Goal: Task Accomplishment & Management: Complete application form

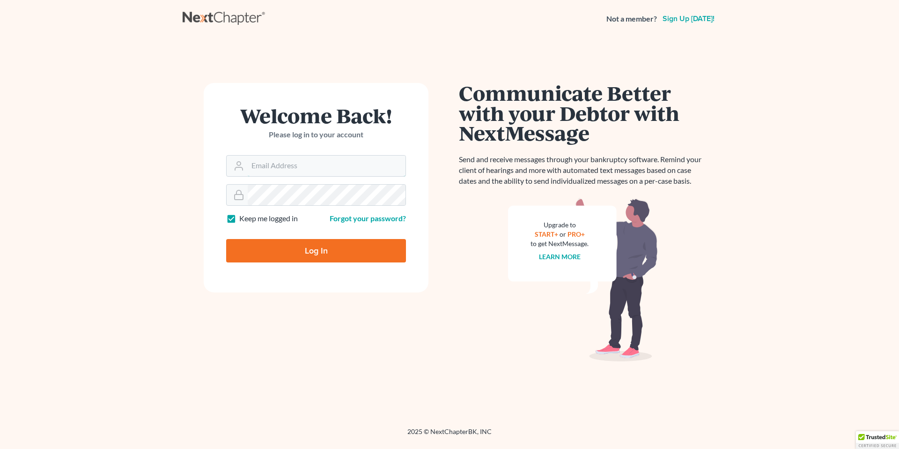
type input "[EMAIL_ADDRESS][PERSON_NAME][DOMAIN_NAME]"
click at [309, 244] on input "Log In" at bounding box center [316, 250] width 180 height 23
type input "Thinking..."
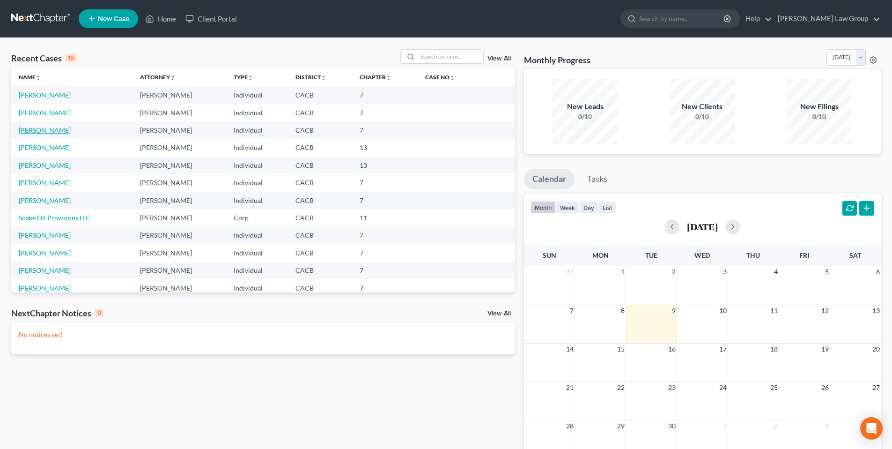
click at [53, 131] on link "Miller, William" at bounding box center [45, 130] width 52 height 8
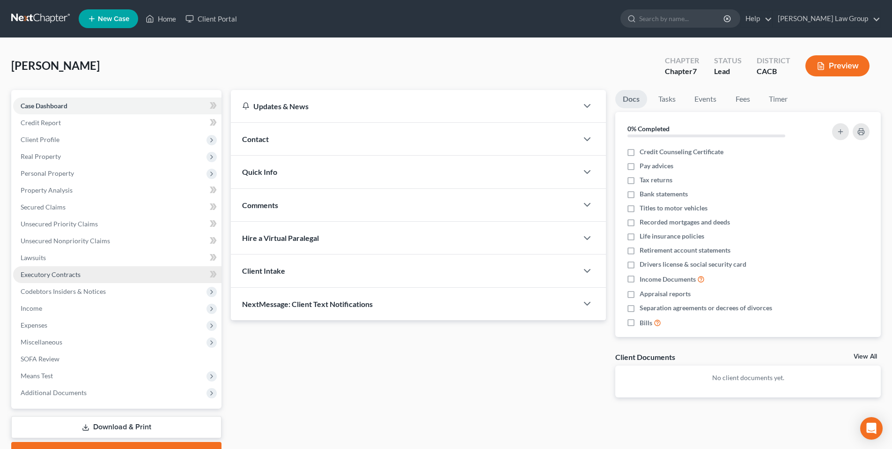
click at [29, 270] on span "Executory Contracts" at bounding box center [51, 274] width 60 height 8
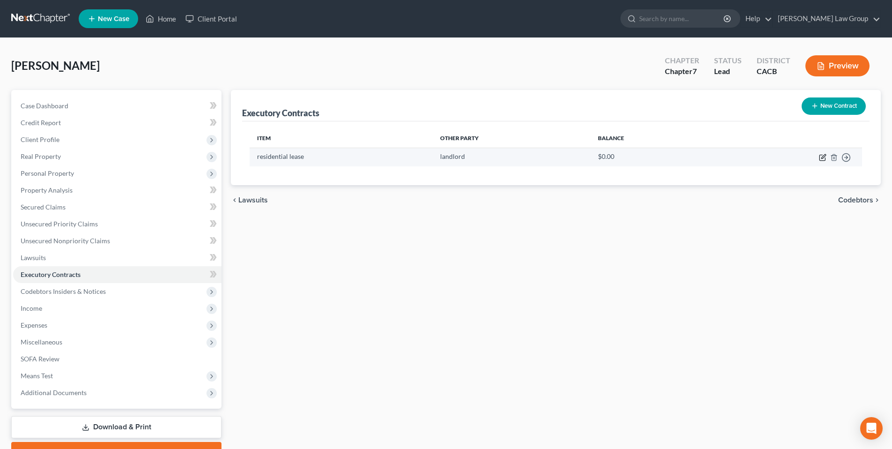
click at [821, 156] on icon "button" at bounding box center [822, 157] width 7 height 7
select select "3"
select select "0"
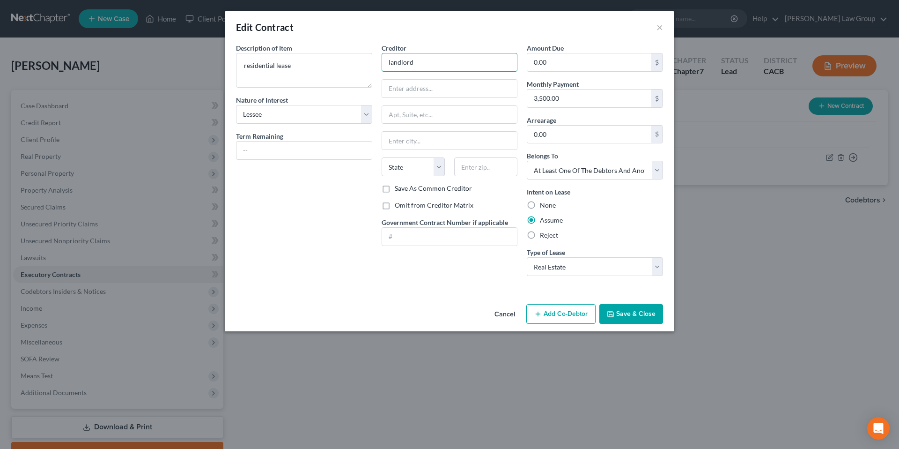
click at [426, 59] on input "landlord" at bounding box center [450, 62] width 136 height 19
type input "l"
type input "Leslie Swaim"
click at [427, 88] on input "text" at bounding box center [449, 89] width 135 height 18
type input "2004 N. Cypress Street"
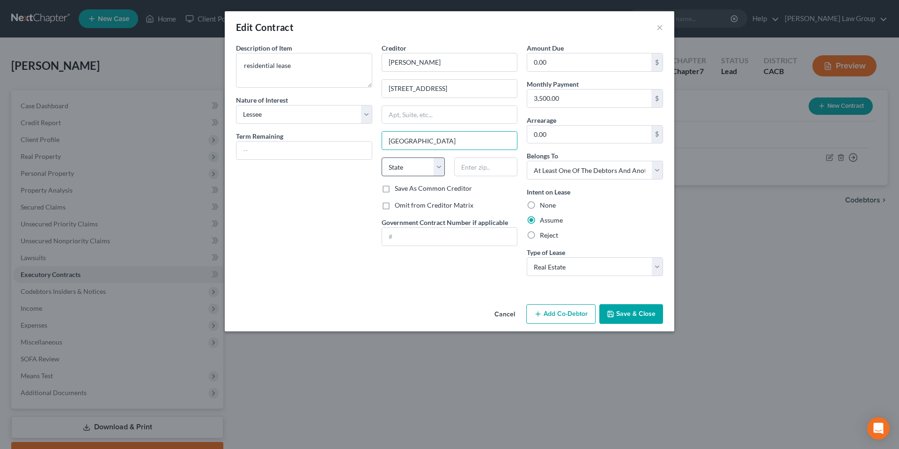
type input "La Habra Heights"
click at [437, 168] on select "State AL AK AR AZ CA CO CT DE DC FL GA GU HI ID IL IN IA KS KY LA ME MD MA MI M…" at bounding box center [413, 166] width 63 height 19
select select "4"
click at [382, 157] on select "State AL AK AR AZ CA CO CT DE DC FL GA GU HI ID IL IN IA KS KY LA ME MD MA MI M…" at bounding box center [413, 166] width 63 height 19
click at [474, 165] on input "text" at bounding box center [485, 166] width 63 height 19
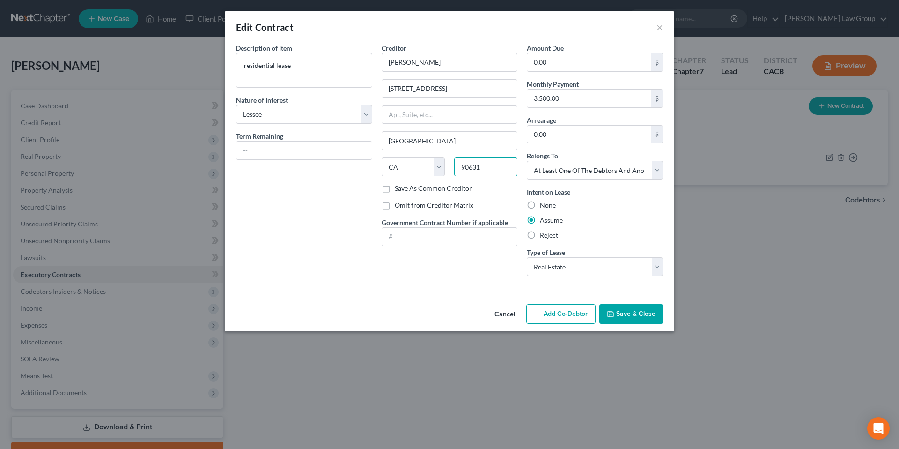
type input "90631"
click at [713, 204] on div "Edit Contract × Description of non-residential real property * Description of I…" at bounding box center [449, 224] width 899 height 449
type input "La Habra"
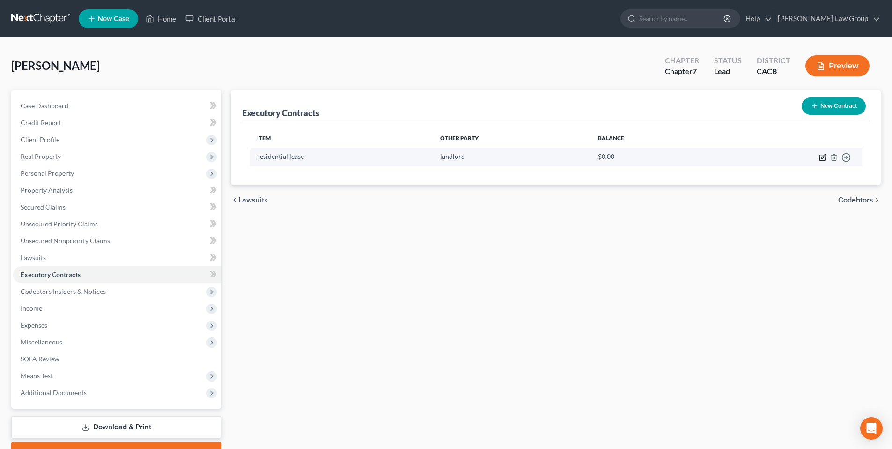
click at [821, 159] on icon "button" at bounding box center [822, 157] width 7 height 7
select select "3"
select select "0"
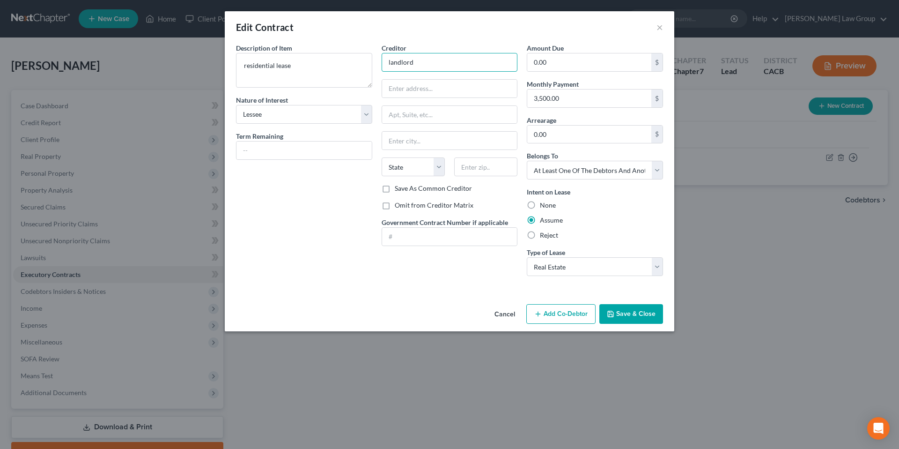
click at [421, 59] on input "landlord" at bounding box center [450, 62] width 136 height 19
type input "l"
type input "Leslie Swaim"
click at [410, 92] on input "text" at bounding box center [449, 89] width 135 height 18
type input "2004 N. Cypress Street"
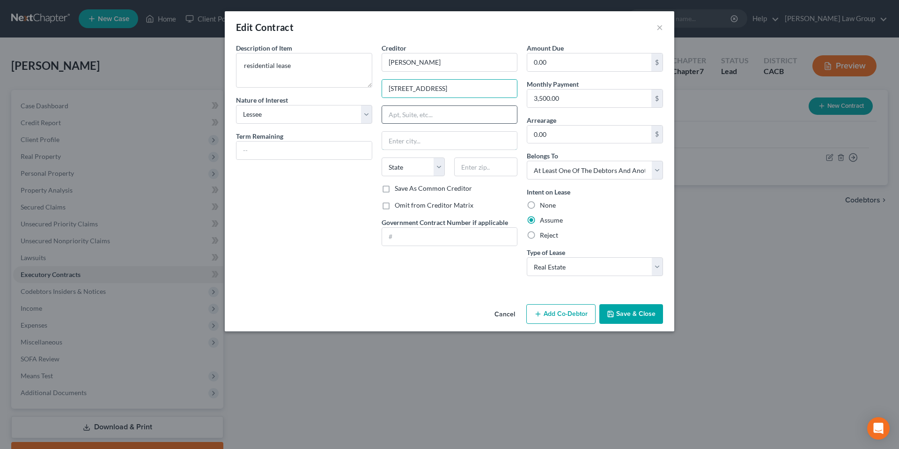
type input "La Habra"
select select "4"
type input "90631"
click at [254, 64] on textarea "residential lease" at bounding box center [304, 70] width 136 height 35
type textarea "Residential Lease"
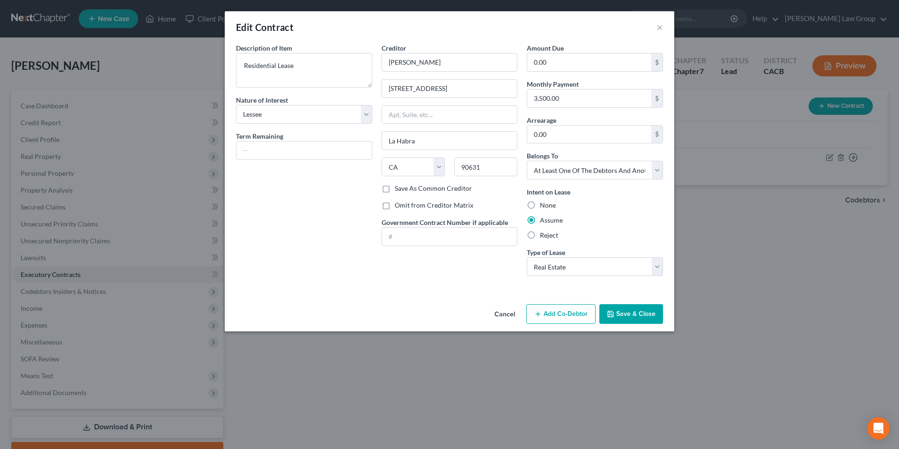
click at [630, 312] on button "Save & Close" at bounding box center [632, 314] width 64 height 20
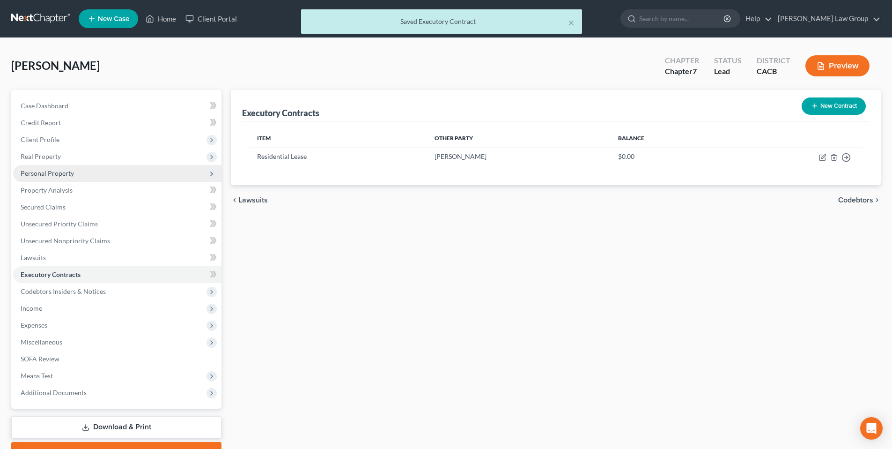
click at [44, 173] on span "Personal Property" at bounding box center [47, 173] width 53 height 8
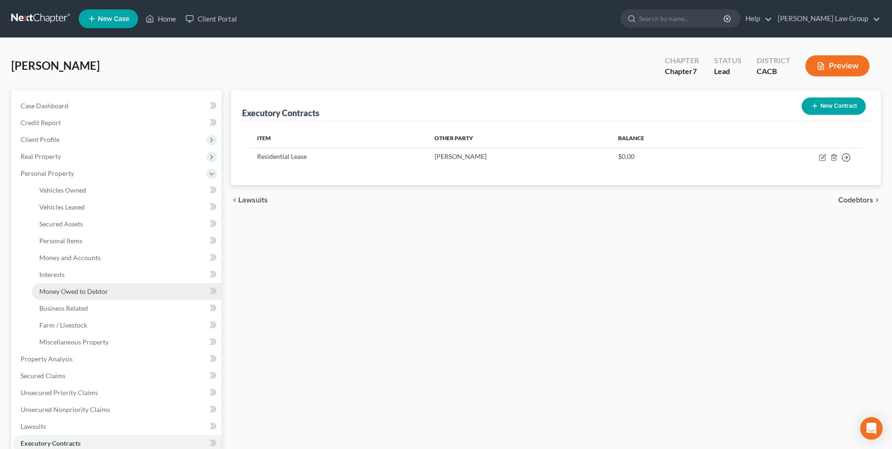
click at [61, 291] on span "Money Owed to Debtor" at bounding box center [73, 291] width 69 height 8
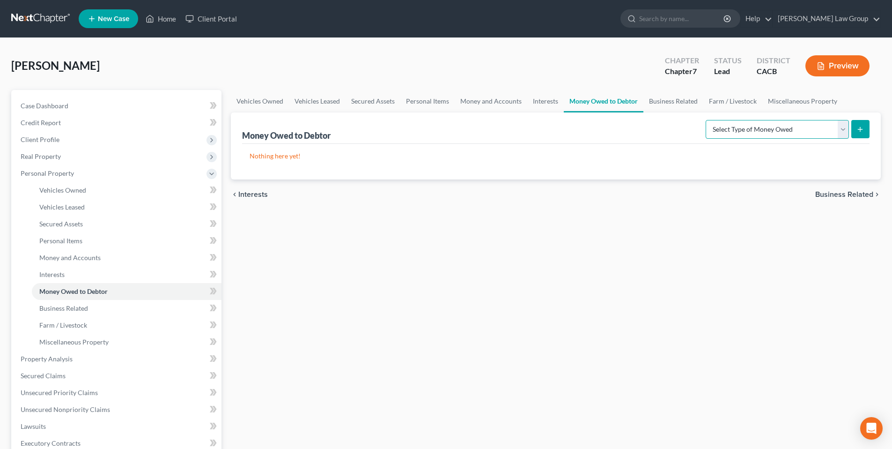
click at [843, 130] on select "Select Type of Money Owed Accounts Receivable Alimony Child Support Claims Agai…" at bounding box center [777, 129] width 143 height 19
select select "accounts_receivable"
click at [708, 120] on select "Select Type of Money Owed Accounts Receivable Alimony Child Support Claims Agai…" at bounding box center [777, 129] width 143 height 19
click at [65, 256] on span "Money and Accounts" at bounding box center [69, 257] width 61 height 8
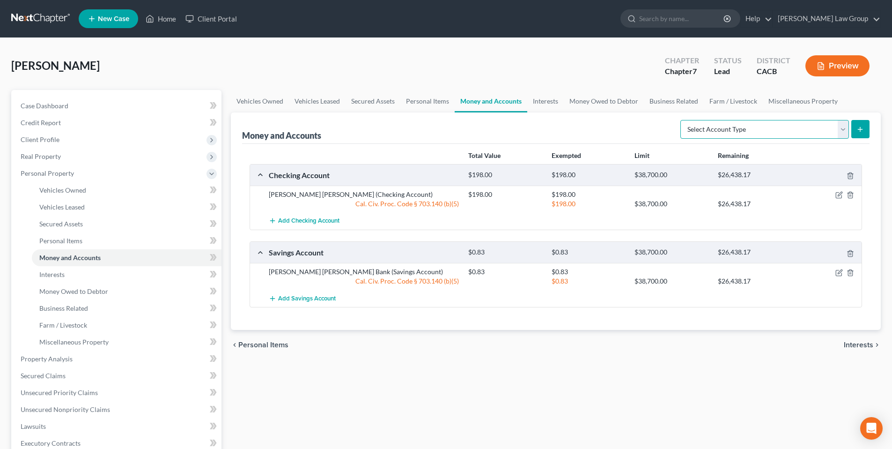
click at [843, 129] on select "Select Account Type Brokerage Cash on Hand Certificates of Deposit Checking Acc…" at bounding box center [765, 129] width 169 height 19
click at [54, 375] on span "Secured Claims" at bounding box center [43, 375] width 45 height 8
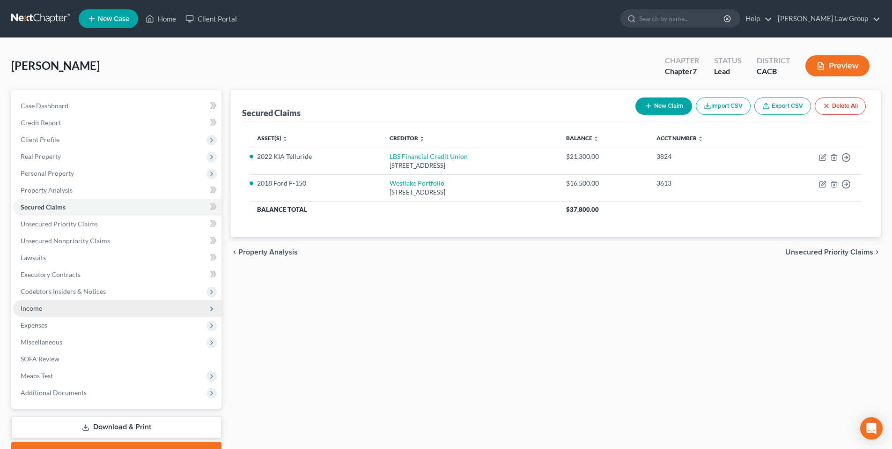
click at [38, 300] on span "Income" at bounding box center [117, 308] width 208 height 17
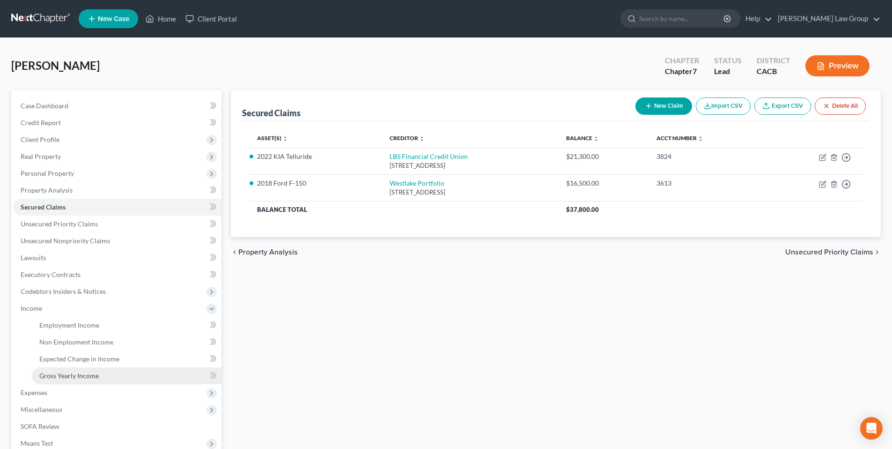
click at [96, 378] on span "Gross Yearly Income" at bounding box center [68, 375] width 59 height 8
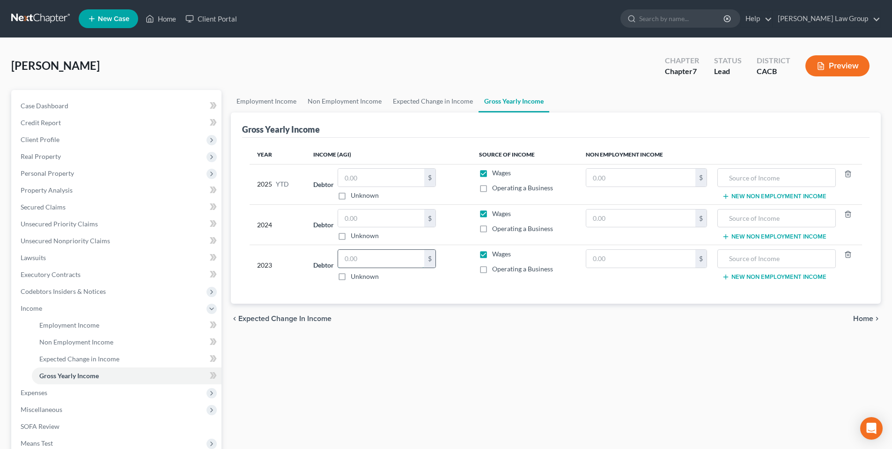
click at [377, 260] on input "text" at bounding box center [381, 259] width 86 height 18
type input "132,117.44"
click at [375, 221] on input "text" at bounding box center [381, 218] width 86 height 18
click at [366, 218] on input "text" at bounding box center [381, 218] width 86 height 18
type input "159,467"
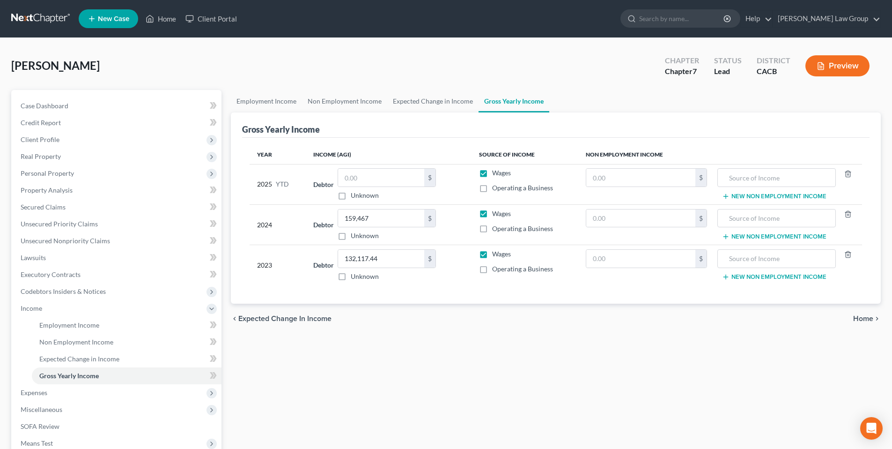
click at [442, 139] on div "Year Income (AGI) Source of Income Non Employment Income 2025 YTD Debtor $ Unkn…" at bounding box center [556, 221] width 628 height 166
click at [440, 129] on div "Gross Yearly Income" at bounding box center [556, 124] width 628 height 25
